Goal: Information Seeking & Learning: Learn about a topic

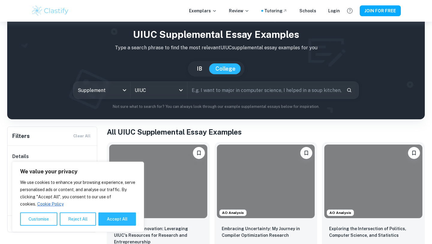
scroll to position [52, 0]
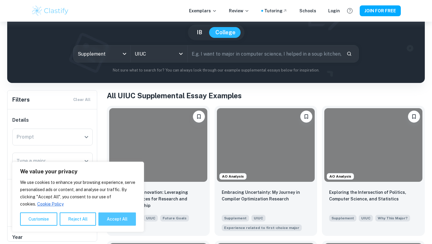
click at [121, 223] on button "Accept All" at bounding box center [117, 218] width 38 height 13
checkbox input "true"
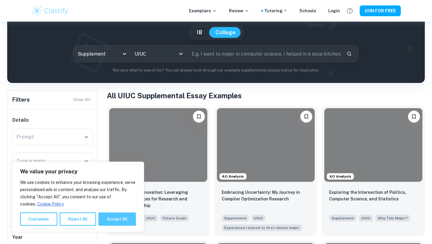
checkbox input "true"
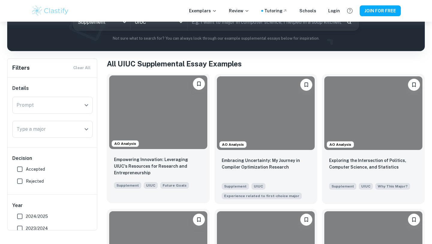
scroll to position [86, 0]
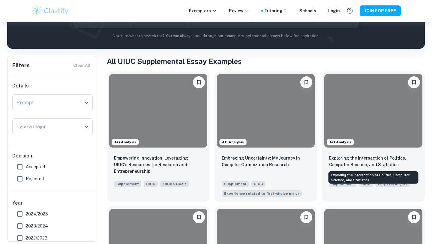
click at [355, 167] on div "Exploring the Intersection of Politics, Computer Science, and Statistics" at bounding box center [373, 175] width 91 height 17
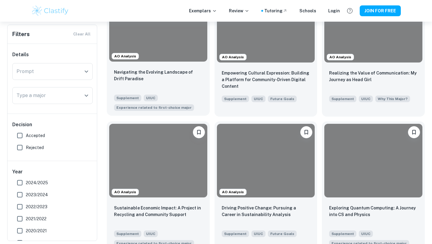
scroll to position [313, 0]
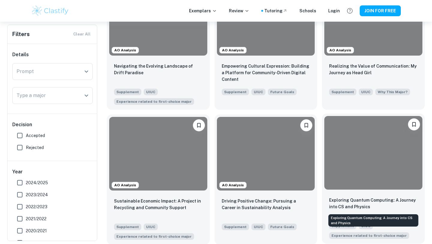
click at [350, 199] on p "Exploring Quantum Computing: A Journey into CS and Physics" at bounding box center [373, 203] width 89 height 13
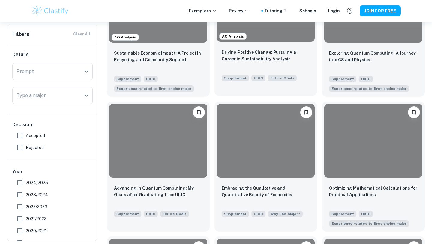
scroll to position [497, 0]
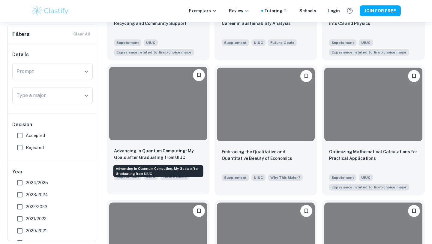
click at [174, 156] on p "Advancing in Quantum Computing: My Goals after Graduating from UIUC" at bounding box center [158, 153] width 89 height 13
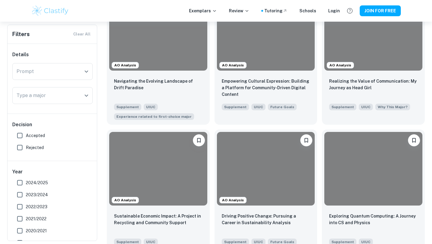
scroll to position [270, 0]
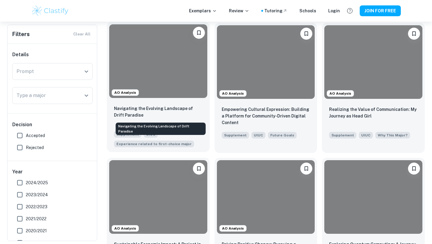
click at [153, 117] on p "Navigating the Evolving Landscape of Drift Paradise" at bounding box center [158, 111] width 89 height 13
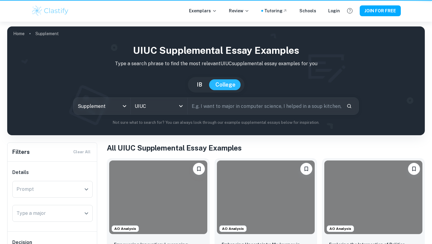
scroll to position [270, 0]
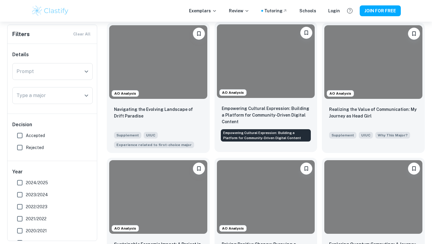
click at [250, 118] on p "Empowering Cultural Expression: Building a Platform for Community-Driven Digita…" at bounding box center [266, 115] width 89 height 20
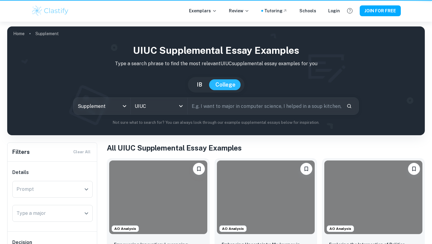
scroll to position [270, 0]
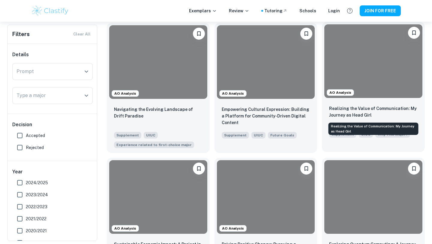
click at [363, 115] on p "Realizing the Value of Communication: My Journey as Head Girl" at bounding box center [373, 111] width 89 height 13
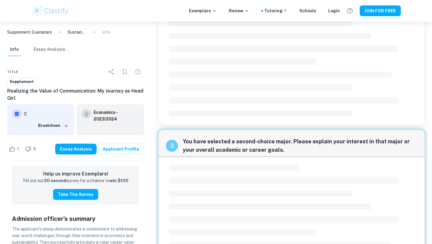
scroll to position [210, 0]
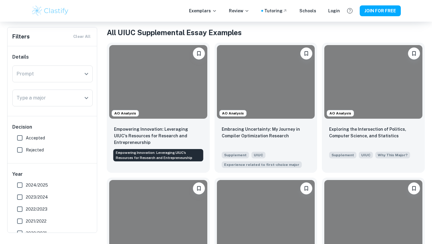
scroll to position [100, 0]
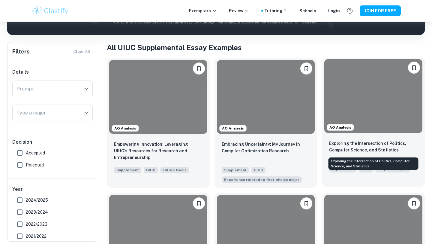
click at [364, 146] on p "Exploring the Intersection of Politics, Computer Science, and Statistics" at bounding box center [373, 146] width 89 height 13
